Goal: Task Accomplishment & Management: Use online tool/utility

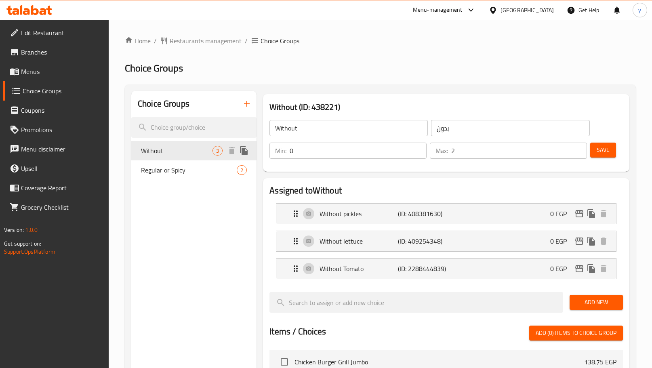
click at [195, 149] on span "Without" at bounding box center [176, 151] width 71 height 10
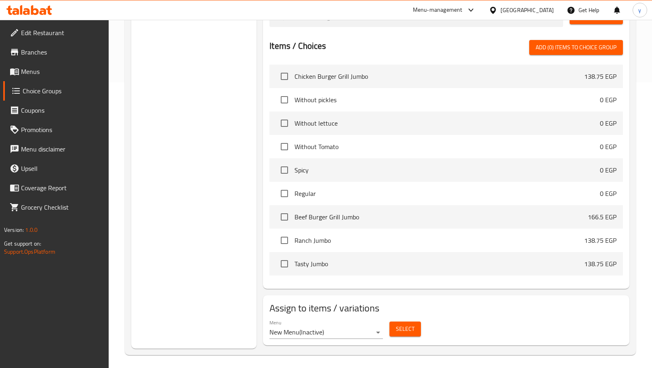
scroll to position [46, 0]
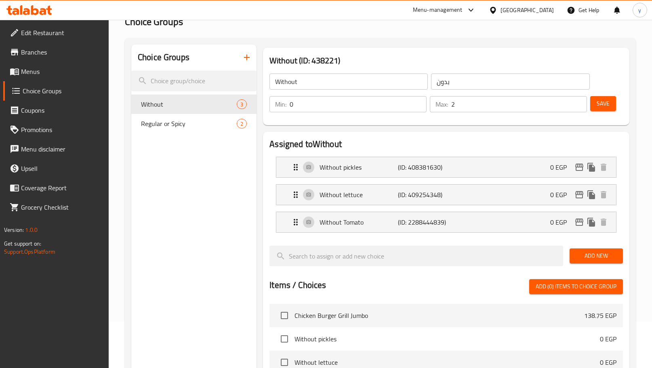
click at [187, 124] on span "Regular or Spicy" at bounding box center [189, 124] width 96 height 10
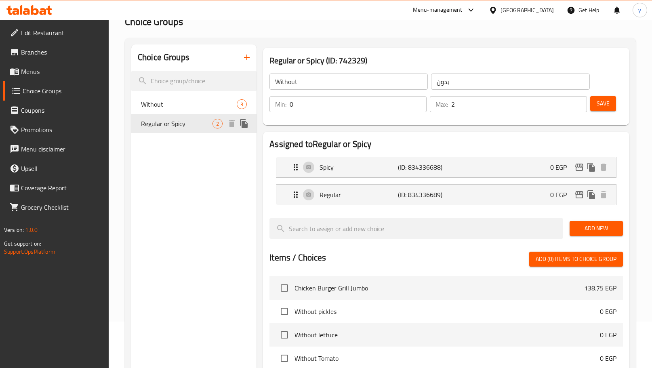
type input "Regular or Spicy"
type input "عادى او حار"
type input "1"
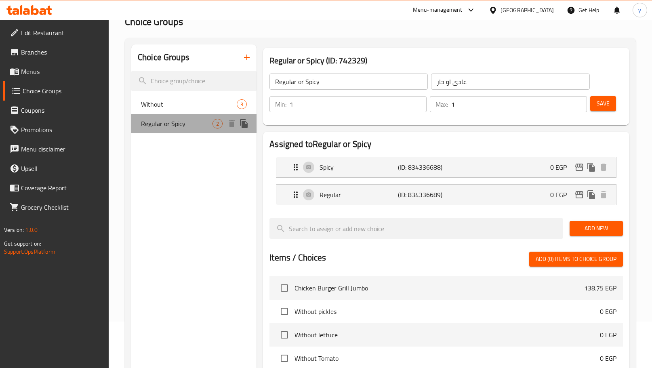
click at [187, 124] on span "Regular or Spicy" at bounding box center [176, 124] width 71 height 10
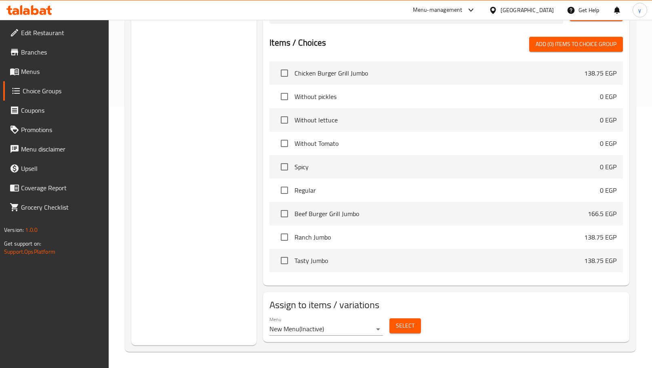
scroll to position [0, 0]
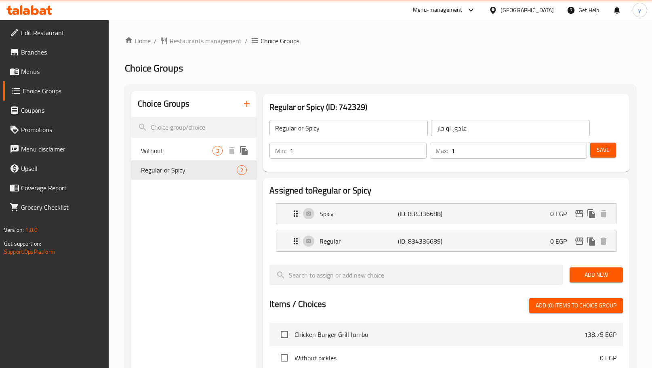
click at [155, 153] on span "Without" at bounding box center [176, 151] width 71 height 10
type input "Without"
type input "بدون"
type input "0"
type input "2"
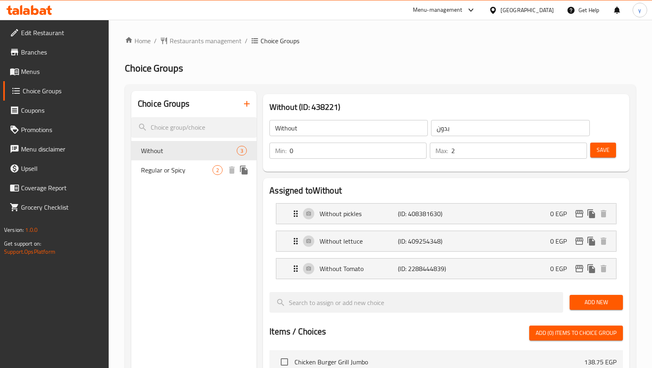
drag, startPoint x: 183, startPoint y: 168, endPoint x: 186, endPoint y: 171, distance: 4.6
click at [183, 168] on span "Regular or Spicy" at bounding box center [176, 170] width 71 height 10
type input "Regular or Spicy"
type input "عادى او حار"
type input "1"
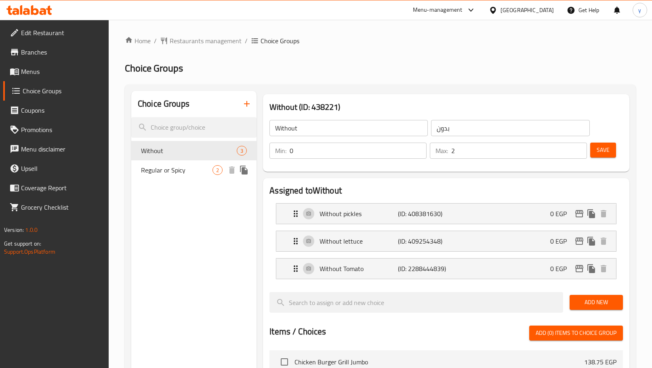
type input "1"
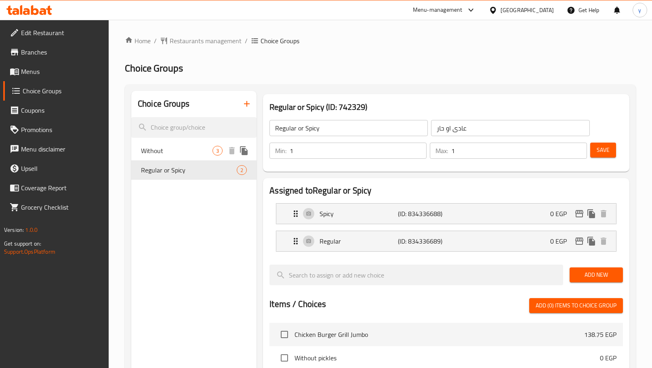
click at [135, 157] on div "Without 3" at bounding box center [193, 150] width 125 height 19
type input "Without"
type input "بدون"
type input "0"
type input "2"
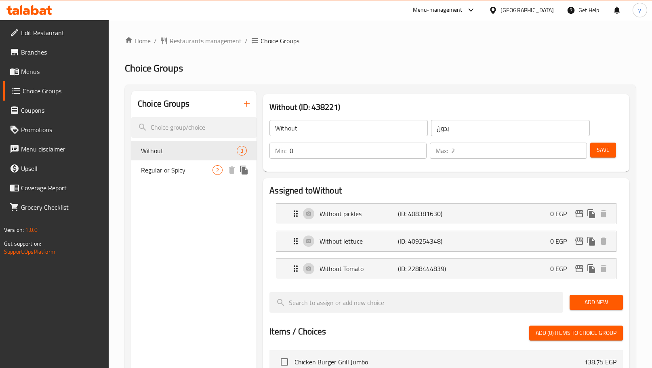
click at [174, 168] on span "Regular or Spicy" at bounding box center [176, 170] width 71 height 10
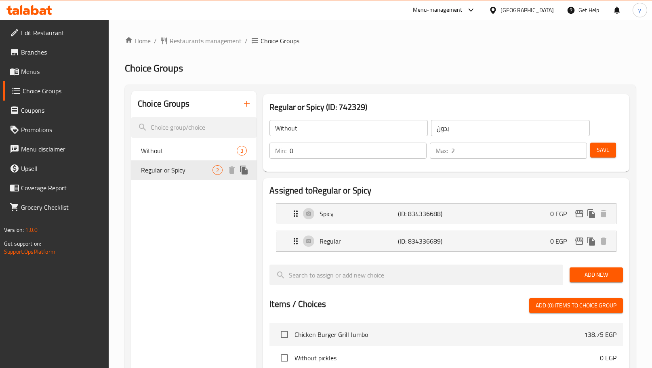
type input "Regular or Spicy"
type input "عادى او حار"
type input "1"
click at [36, 12] on icon at bounding box center [29, 10] width 46 height 10
